Goal: Contribute content: Add original content to the website for others to see

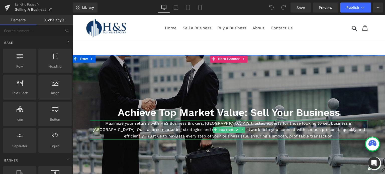
click at [175, 129] on p "Maximize your returns with H&S Business Brokers, [GEOGRAPHIC_DATA]’s trusted ex…" at bounding box center [228, 129] width 277 height 19
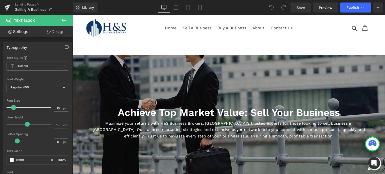
click at [63, 19] on icon at bounding box center [64, 20] width 5 height 3
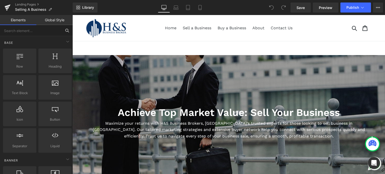
click at [47, 29] on input "text" at bounding box center [31, 30] width 62 height 11
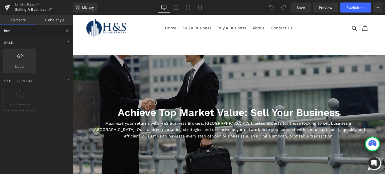
type input "html"
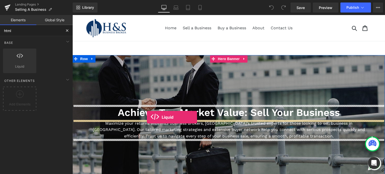
drag, startPoint x: 94, startPoint y: 78, endPoint x: 147, endPoint y: 117, distance: 65.2
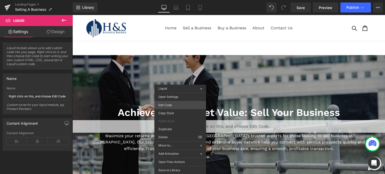
click at [176, 0] on div "Liquid You are previewing how the will restyle your page. You can not edit Elem…" at bounding box center [192, 0] width 385 height 0
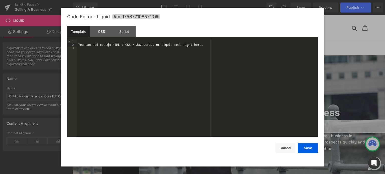
click at [107, 46] on div "You can add custom HTML / CSS / Javascript or Liquid code right here." at bounding box center [197, 92] width 240 height 105
click at [105, 45] on div "You can add custom HTML / CSS / Javascript or Liquid code right here." at bounding box center [197, 92] width 240 height 105
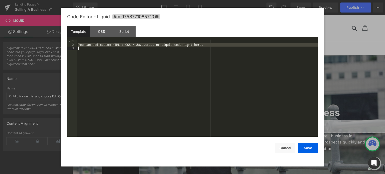
click at [105, 45] on div "You can add custom HTML / CSS / Javascript or Liquid code right here." at bounding box center [197, 92] width 240 height 105
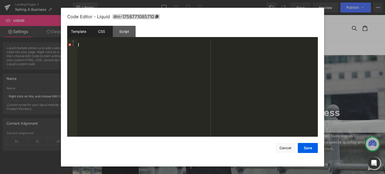
click at [104, 29] on div "CSS" at bounding box center [101, 31] width 23 height 11
click at [80, 32] on div "Template" at bounding box center [78, 31] width 23 height 11
click at [93, 53] on div at bounding box center [197, 92] width 240 height 105
click at [102, 34] on div "CSS" at bounding box center [101, 31] width 23 height 11
drag, startPoint x: 75, startPoint y: 31, endPoint x: 87, endPoint y: 29, distance: 12.4
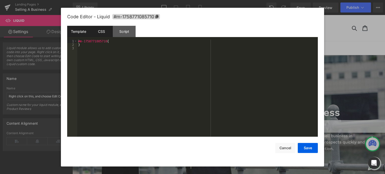
click at [75, 31] on div "Template" at bounding box center [78, 31] width 23 height 11
click at [94, 28] on div "CSS" at bounding box center [101, 31] width 23 height 11
click at [87, 43] on div "#m-1758771085710 { }" at bounding box center [197, 92] width 240 height 105
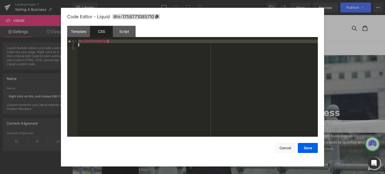
click at [87, 43] on div "#m-1758771085710 { }" at bounding box center [197, 92] width 240 height 105
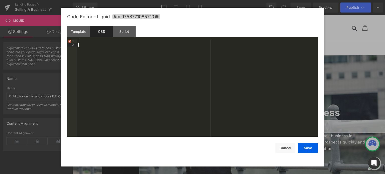
click at [87, 44] on div "}" at bounding box center [197, 92] width 240 height 105
click at [123, 33] on div "Script" at bounding box center [124, 31] width 23 height 11
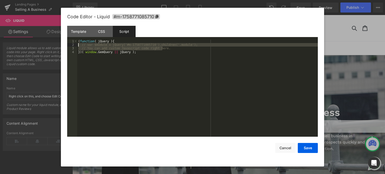
drag, startPoint x: 166, startPoint y: 47, endPoint x: 77, endPoint y: 46, distance: 88.4
click at [77, 46] on div "( function ( jQuery ) { // var $module = jQuery('#m-1758771085710').children('.…" at bounding box center [197, 92] width 240 height 105
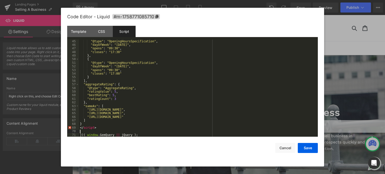
scroll to position [155, 0]
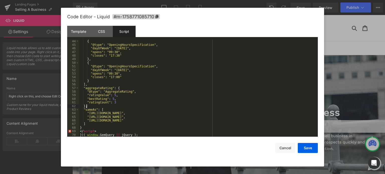
click at [188, 107] on div "{ "@type" : "OpeningHoursSpecification" , "dayOfWeek" : "[DATE]" , "opens" : "0…" at bounding box center [197, 92] width 237 height 105
drag, startPoint x: 138, startPoint y: 134, endPoint x: 66, endPoint y: 133, distance: 72.1
click at [66, 133] on div "Code Editor - Liquid #m-1758771085710 Template CSS Script Data 1 XXXXXXXXXXXXXX…" at bounding box center [192, 87] width 263 height 159
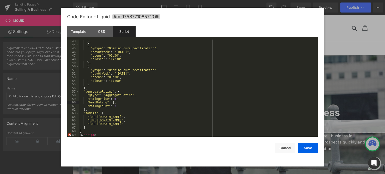
click at [180, 103] on div "} , { "@type" : "OpeningHoursSpecification" , "dayOfWeek" : "[DATE]" , "opens" …" at bounding box center [197, 92] width 237 height 105
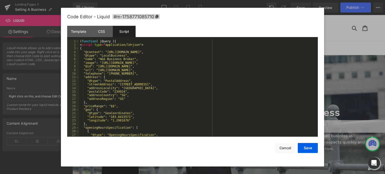
scroll to position [0, 0]
drag, startPoint x: 117, startPoint y: 40, endPoint x: 44, endPoint y: 38, distance: 72.9
click at [44, 38] on body "Liquid You are previewing how the will restyle your page. You can not edit Elem…" at bounding box center [192, 87] width 385 height 174
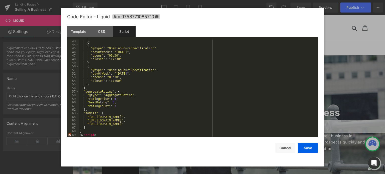
scroll to position [151, 0]
click at [162, 99] on div "} , { "@type" : "OpeningHoursSpecification" , "dayOfWeek" : "[DATE]" , "opens" …" at bounding box center [197, 92] width 237 height 105
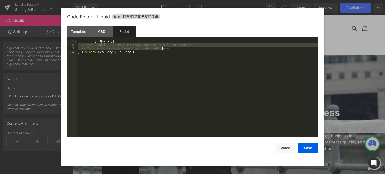
scroll to position [155, 0]
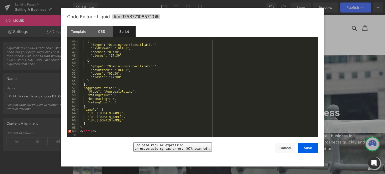
click at [69, 131] on div "69" at bounding box center [73, 131] width 12 height 4
click at [86, 128] on div "{ "@type" : "OpeningHoursSpecification" , "dayOfWeek" : "[DATE]" , "opens" : "0…" at bounding box center [197, 92] width 237 height 105
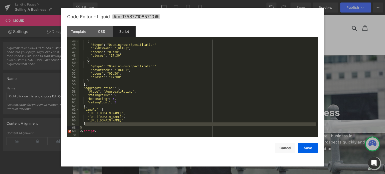
click at [92, 123] on div "{ "@type" : "OpeningHoursSpecification" , "dayOfWeek" : "[DATE]" , "opens" : "0…" at bounding box center [197, 88] width 237 height 97
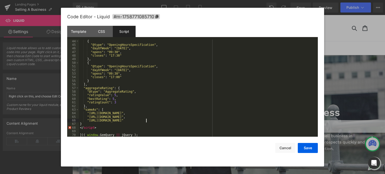
click at [146, 121] on div "{ "@type" : "OpeningHoursSpecification" , "dayOfWeek" : "[DATE]" , "opens" : "0…" at bounding box center [197, 92] width 237 height 105
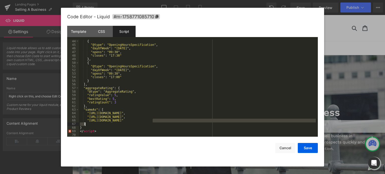
click at [91, 123] on div "{ "@type" : "OpeningHoursSpecification" , "dayOfWeek" : "[DATE]" , "opens" : "0…" at bounding box center [197, 88] width 237 height 97
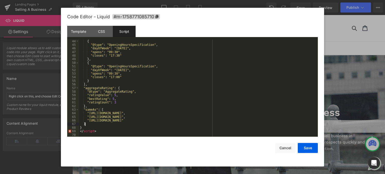
scroll to position [159, 0]
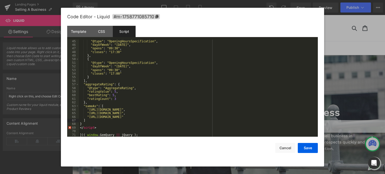
click at [90, 132] on div ""@type" : "OpeningHoursSpecification" , "dayOfWeek" : "[DATE]" , "opens" : "09:…" at bounding box center [197, 92] width 237 height 105
click at [86, 126] on div ""@type" : "OpeningHoursSpecification" , "dayOfWeek" : "[DATE]" , "opens" : "09:…" at bounding box center [197, 92] width 237 height 105
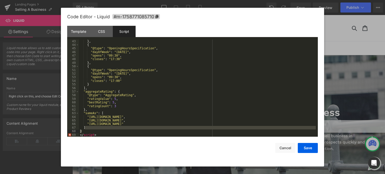
scroll to position [155, 0]
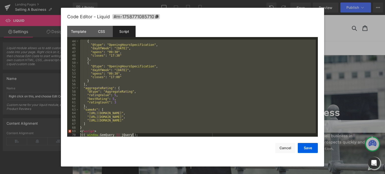
click at [161, 80] on div "{ "@type" : "OpeningHoursSpecification" , "dayOfWeek" : "[DATE]" , "opens" : "0…" at bounding box center [197, 88] width 237 height 97
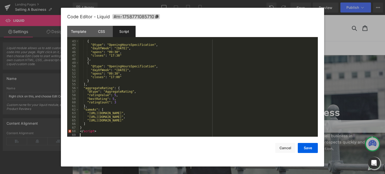
scroll to position [148, 0]
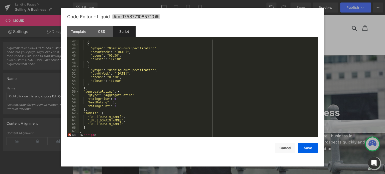
click at [161, 80] on div "} , { "@type" : "OpeningHoursSpecification" , "dayOfWeek" : "[DATE]" , "opens" …" at bounding box center [197, 92] width 237 height 105
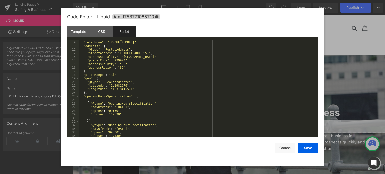
scroll to position [0, 0]
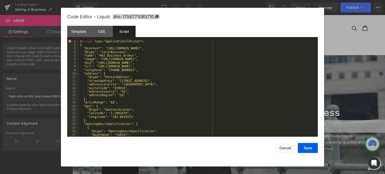
click at [111, 93] on div "< script type = "application/ld+json" > { "@context" : "[URL][DOMAIN_NAME]" , "…" at bounding box center [197, 92] width 237 height 105
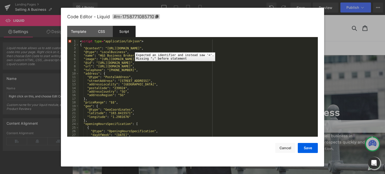
click at [70, 41] on div "1" at bounding box center [73, 42] width 12 height 4
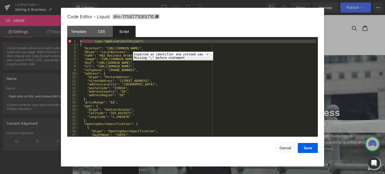
click at [68, 40] on div "1" at bounding box center [73, 42] width 12 height 4
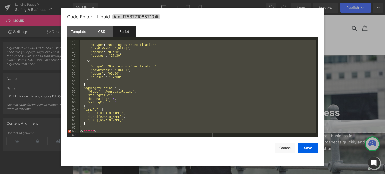
scroll to position [151, 0]
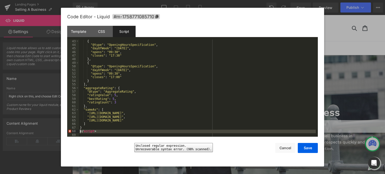
click at [70, 131] on div "68" at bounding box center [73, 131] width 12 height 4
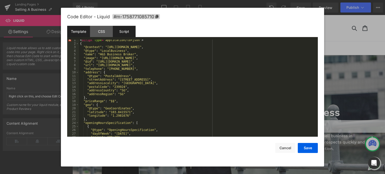
scroll to position [0, 0]
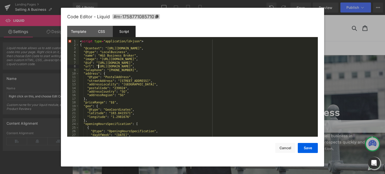
click at [98, 65] on div "< script type = "application/ld+json" > { "@context" : "[URL][DOMAIN_NAME]" , "…" at bounding box center [197, 92] width 237 height 105
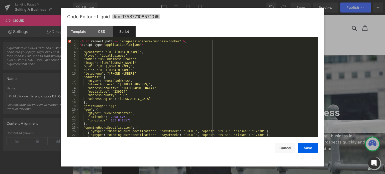
click at [134, 103] on div "{ % if request . path == '/pages/singapore-business-broker' % } < script type =…" at bounding box center [197, 92] width 237 height 105
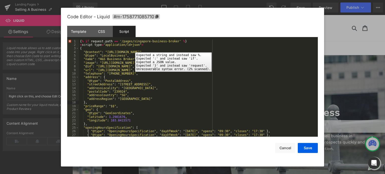
click at [70, 41] on div "1" at bounding box center [73, 42] width 12 height 4
drag, startPoint x: 70, startPoint y: 41, endPoint x: 177, endPoint y: 59, distance: 108.4
click at [177, 59] on div "{ % if request . path == '/pages/singapore-business-broker' % } < script type =…" at bounding box center [197, 92] width 237 height 105
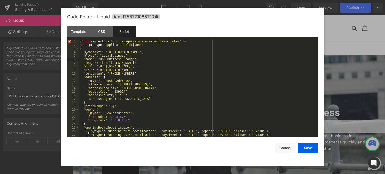
click at [177, 59] on div "{ % if request . path == '/pages/singapore-business-broker' % } < script type =…" at bounding box center [197, 92] width 237 height 105
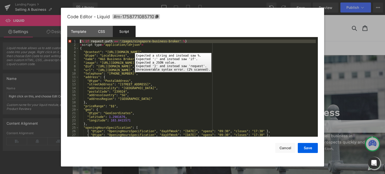
click at [70, 41] on div "1" at bounding box center [73, 42] width 12 height 4
click at [69, 41] on div "1" at bounding box center [73, 42] width 12 height 4
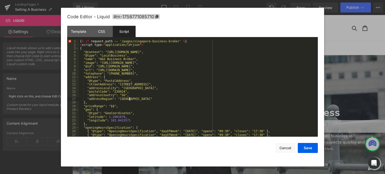
click at [130, 100] on div "{ % if request . path == '/pages/singapore-business-broker' % } < script type =…" at bounding box center [197, 92] width 237 height 105
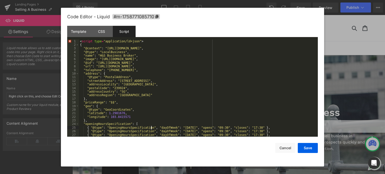
click at [151, 126] on div "< script type = "application/ld+json" > { "@context" : "[URL][DOMAIN_NAME]" , "…" at bounding box center [197, 92] width 237 height 105
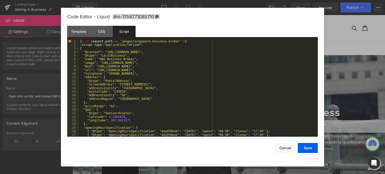
click at [143, 100] on div "{ % if request . path == '/pages/singapore-business-broker' % } < script type =…" at bounding box center [197, 92] width 237 height 105
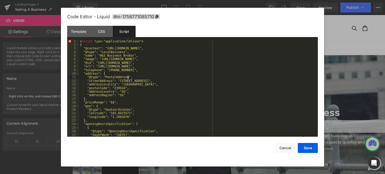
click at [137, 79] on div "< script type = "application/ld+json" > { "@context" : "[URL][DOMAIN_NAME]" , "…" at bounding box center [197, 92] width 237 height 105
drag, startPoint x: 66, startPoint y: 15, endPoint x: 111, endPoint y: 18, distance: 44.7
click at [111, 18] on div "Code Editor - Liquid #m-1758771085710 Template CSS Script Data 1 XXXXXXXXXXXXXX…" at bounding box center [192, 87] width 263 height 159
copy span "Code Editor - Liquid"
click at [312, 151] on button "Save" at bounding box center [307, 148] width 20 height 10
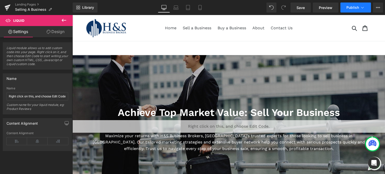
click at [354, 10] on button "Publish" at bounding box center [355, 8] width 31 height 10
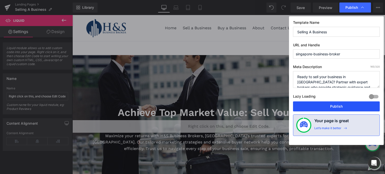
click at [325, 104] on button "Publish" at bounding box center [336, 106] width 87 height 10
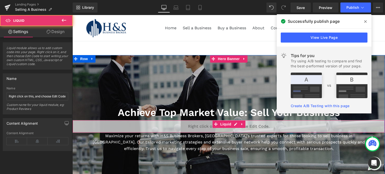
click at [210, 127] on div "Liquid" at bounding box center [228, 126] width 312 height 13
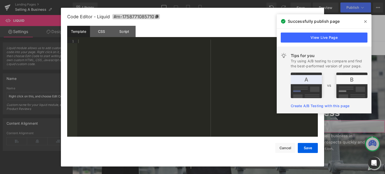
click at [200, 0] on div "Liquid You are previewing how the will restyle your page. You can not edit Elem…" at bounding box center [192, 0] width 385 height 0
click at [124, 29] on div "Script" at bounding box center [124, 31] width 23 height 11
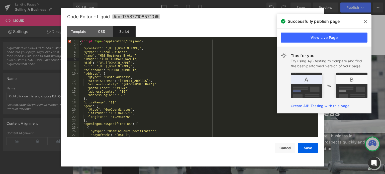
click at [167, 58] on div "< script type = "application/ld+json" > { "@context" : "[URL][DOMAIN_NAME]" , "…" at bounding box center [197, 92] width 237 height 105
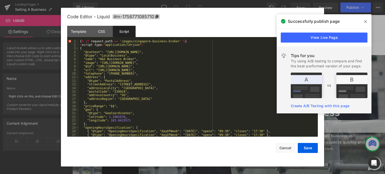
click at [169, 82] on div "{ % if request . path == '/pages/singapore-business-broker' % } < script type =…" at bounding box center [197, 92] width 237 height 105
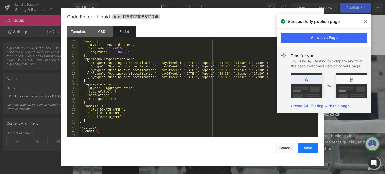
click at [305, 150] on button "Save" at bounding box center [307, 148] width 20 height 10
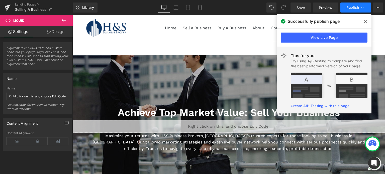
click at [347, 7] on span "Publish" at bounding box center [352, 8] width 13 height 4
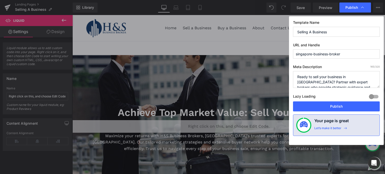
click at [347, 7] on span "Publish" at bounding box center [351, 7] width 13 height 5
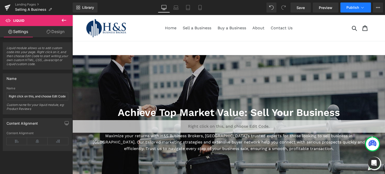
click at [347, 7] on span "Publish" at bounding box center [352, 8] width 13 height 4
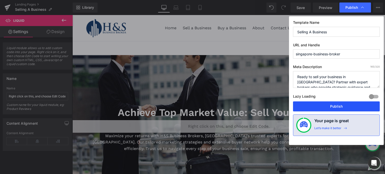
click at [334, 105] on button "Publish" at bounding box center [336, 106] width 87 height 10
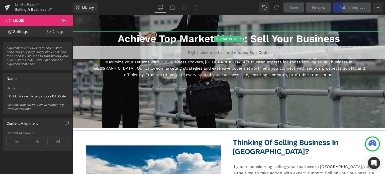
scroll to position [75, 0]
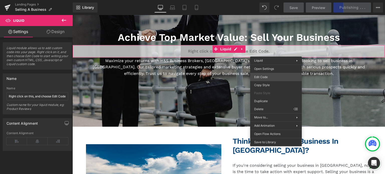
click at [277, 0] on div "Liquid You are previewing how the will restyle your page. You can not edit Elem…" at bounding box center [192, 0] width 385 height 0
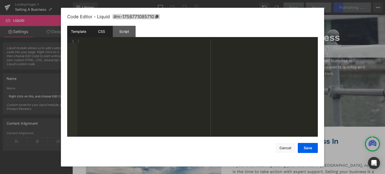
click at [104, 33] on div "CSS" at bounding box center [101, 31] width 23 height 11
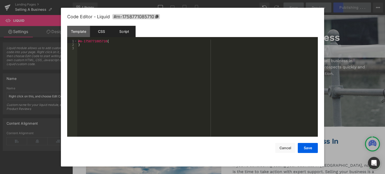
click at [128, 33] on div "Script" at bounding box center [124, 31] width 23 height 11
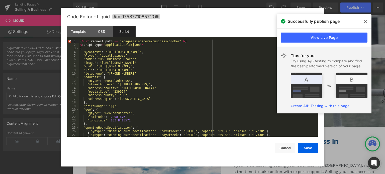
click at [96, 64] on div "{ % if request . path == '/pages/singapore-business-broker' % } < script type =…" at bounding box center [197, 92] width 237 height 105
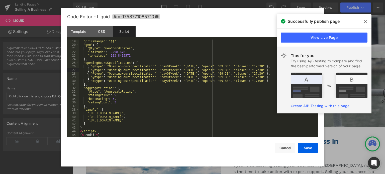
click at [119, 69] on div ""priceRange" : "$$" , "geo" : { "@type" : "GeoCoordinates" , "[GEOGRAPHIC_DATA]…" at bounding box center [197, 92] width 237 height 105
click at [367, 22] on span at bounding box center [365, 22] width 8 height 8
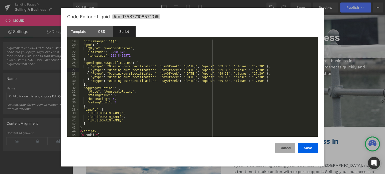
click at [283, 149] on button "Cancel" at bounding box center [285, 148] width 20 height 10
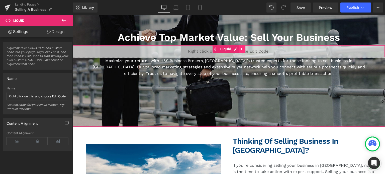
click at [240, 48] on icon at bounding box center [242, 49] width 4 height 4
click at [244, 50] on icon at bounding box center [245, 49] width 4 height 4
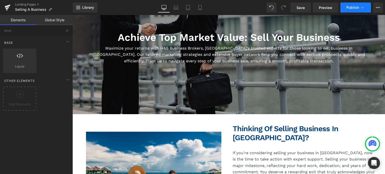
click at [350, 7] on span "Publish" at bounding box center [352, 8] width 13 height 4
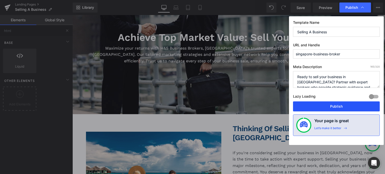
click at [324, 103] on button "Publish" at bounding box center [336, 106] width 87 height 10
